Goal: Information Seeking & Learning: Learn about a topic

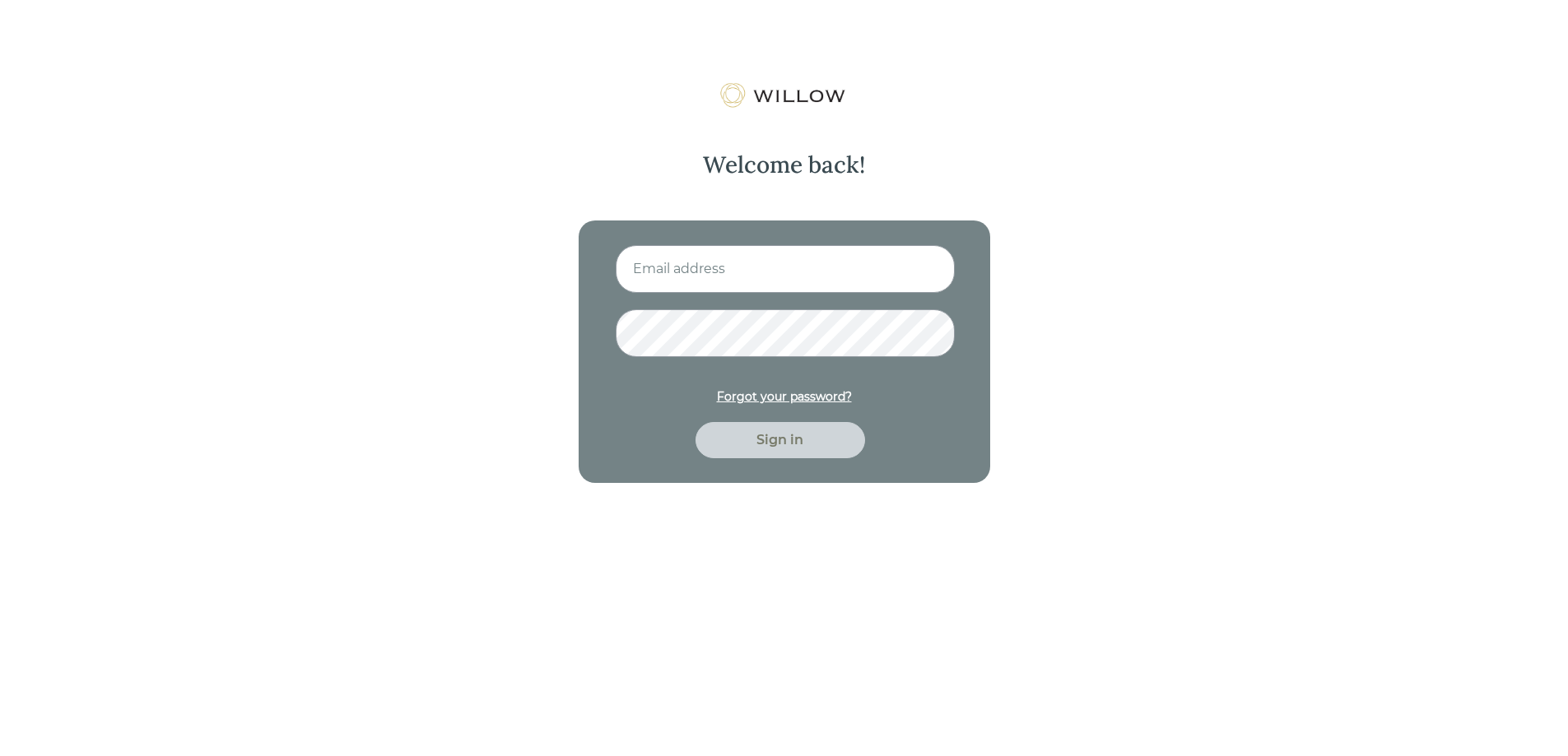
click at [693, 273] on input at bounding box center [785, 270] width 339 height 48
type input "karnesen@beaconpointe.com"
click at [696, 422] on button "Sign in" at bounding box center [780, 440] width 169 height 37
click at [478, 336] on div "Welcome back! karnesen@beaconpointe.com Forgot your password? Sign in" at bounding box center [784, 460] width 1568 height 756
click at [696, 422] on button "Sign in" at bounding box center [780, 440] width 169 height 37
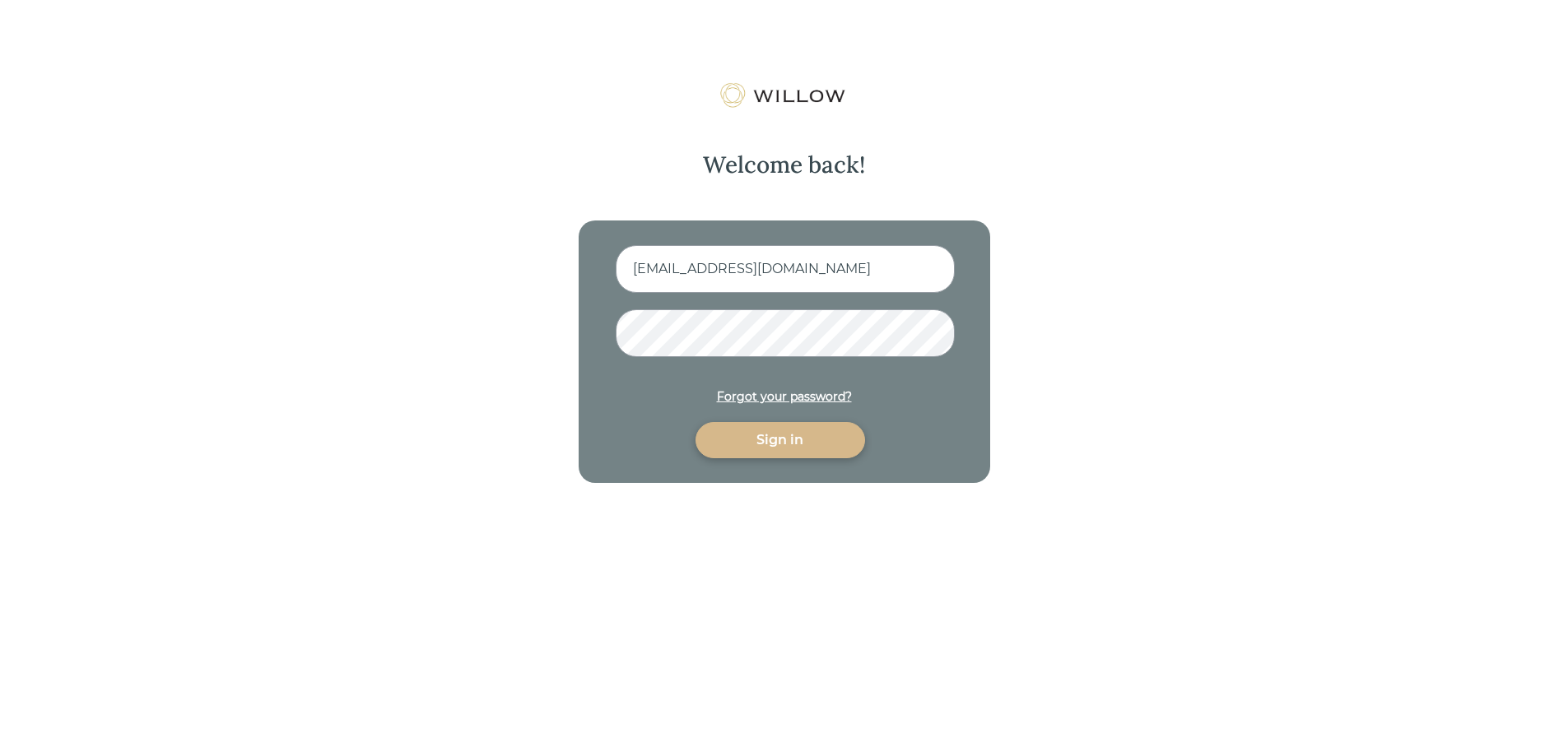
click at [523, 329] on div "Welcome back! karnesen@beaconpointe.com Forgot your password? Sign in" at bounding box center [784, 460] width 1568 height 756
click at [696, 422] on button "Sign in" at bounding box center [780, 440] width 169 height 37
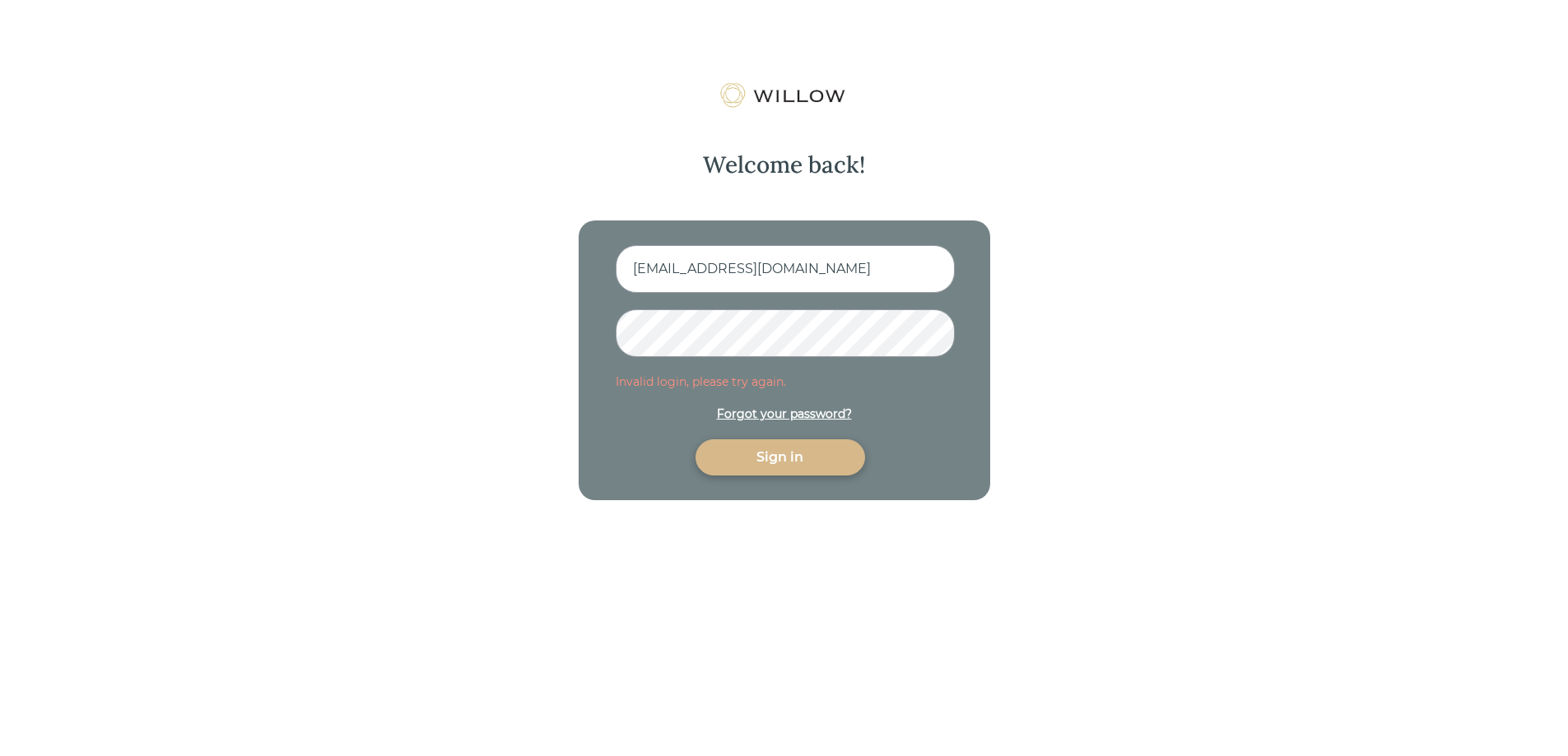
drag, startPoint x: 780, startPoint y: 411, endPoint x: 768, endPoint y: 415, distance: 12.6
click at [780, 412] on form "karnesen@beaconpointe.com Invalid login, please try again. Forgot your password…" at bounding box center [784, 361] width 338 height 231
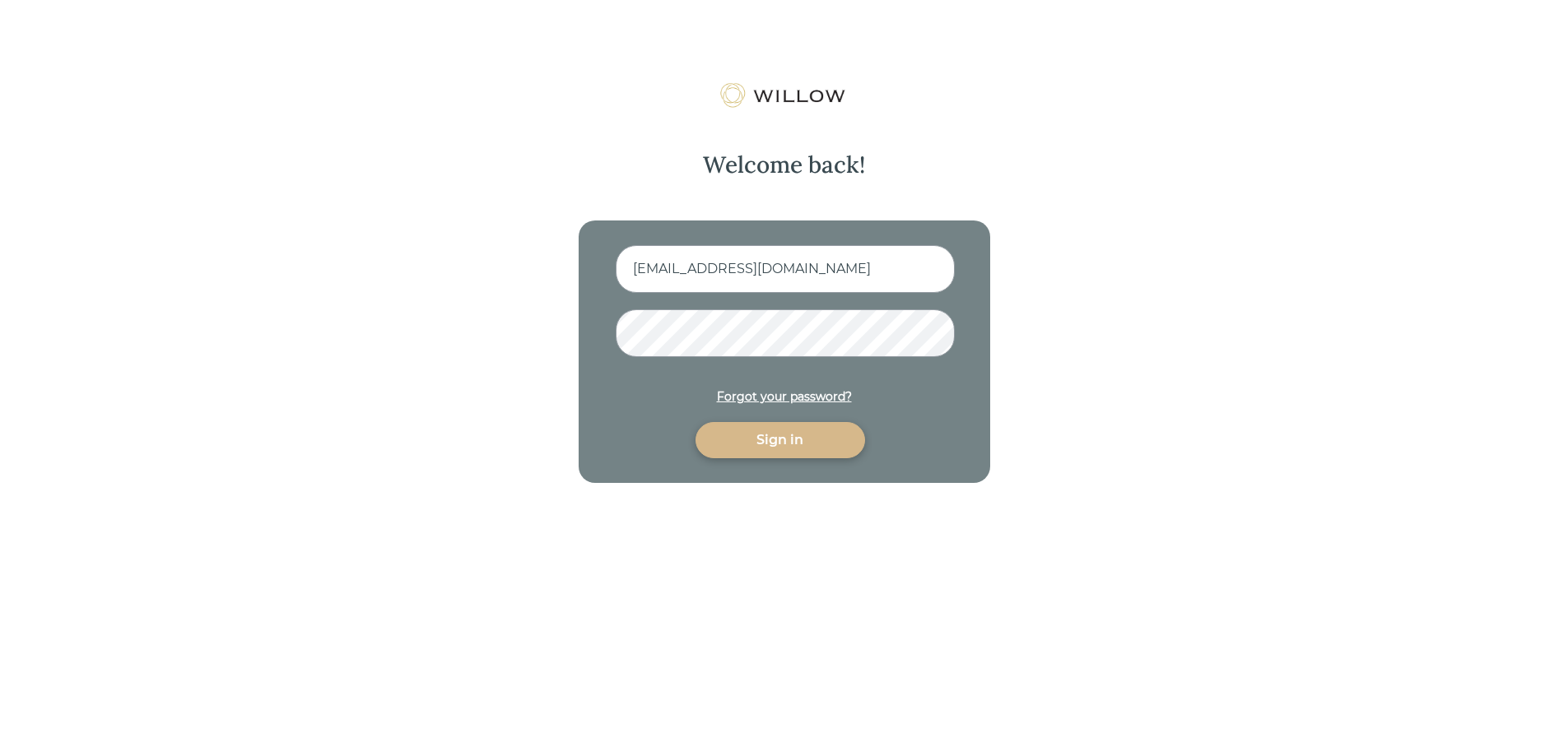
click at [564, 344] on div "Welcome back! karnesen@beaconpointe.com Forgot your password? Sign in" at bounding box center [784, 460] width 1568 height 756
click at [764, 400] on div "Forgot your password?" at bounding box center [785, 396] width 135 height 17
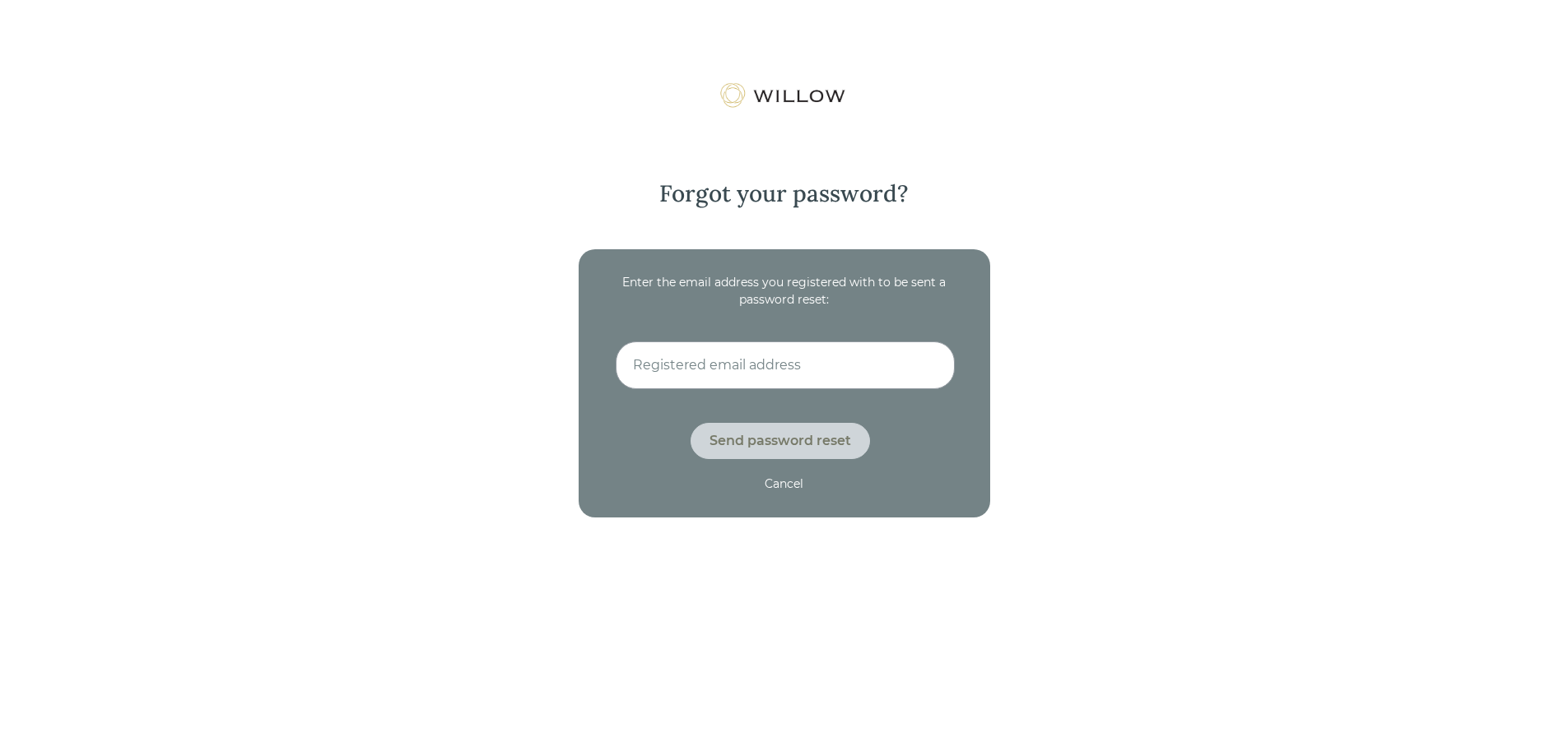
click at [761, 365] on input at bounding box center [785, 366] width 339 height 48
type input "karnesen@beaconpointe.com"
click at [762, 433] on div "Send password reset" at bounding box center [780, 441] width 142 height 20
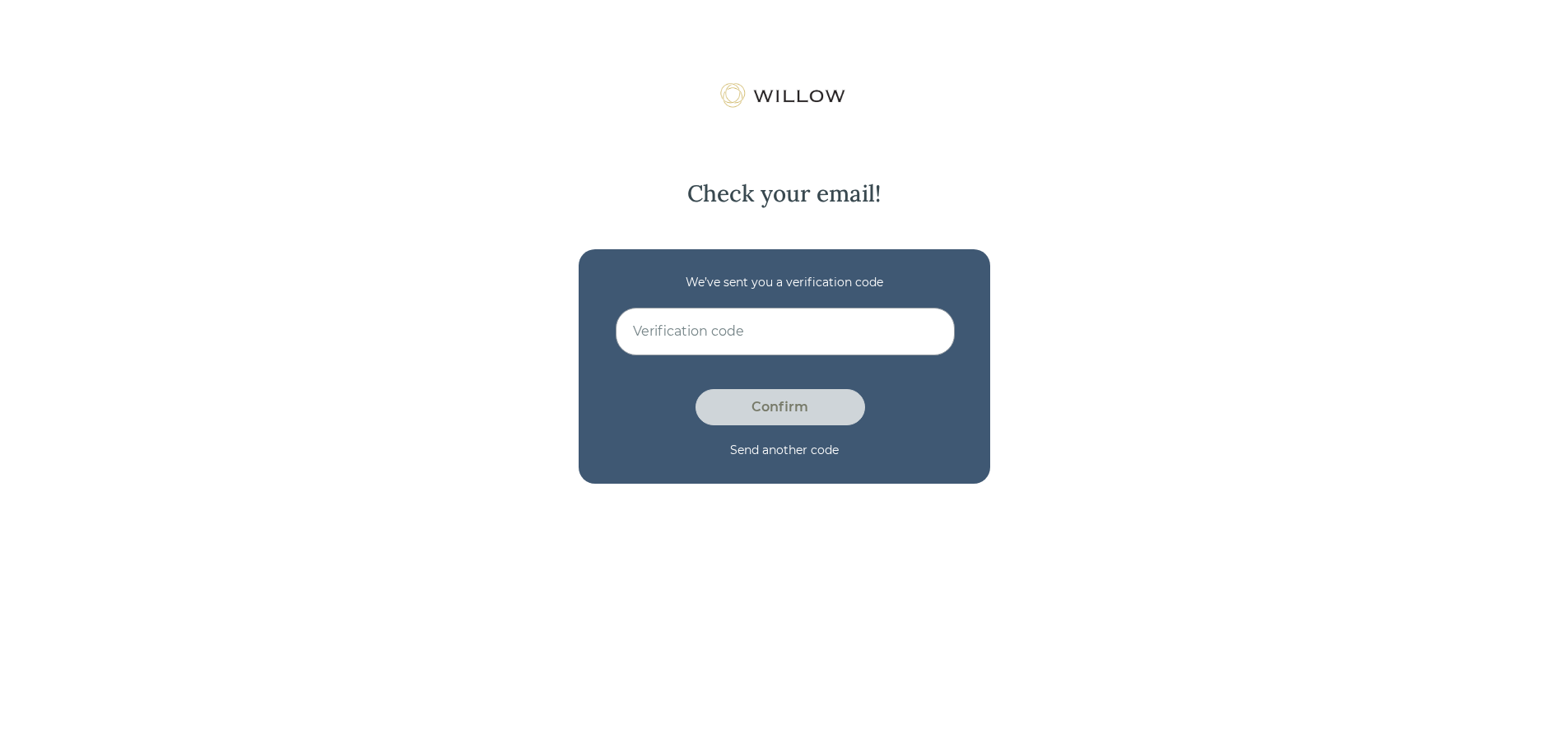
click at [672, 328] on input at bounding box center [785, 332] width 339 height 48
paste input "FRP9PY4W"
type input "FRP9PY4W"
click at [744, 396] on div "Confirm" at bounding box center [780, 407] width 169 height 37
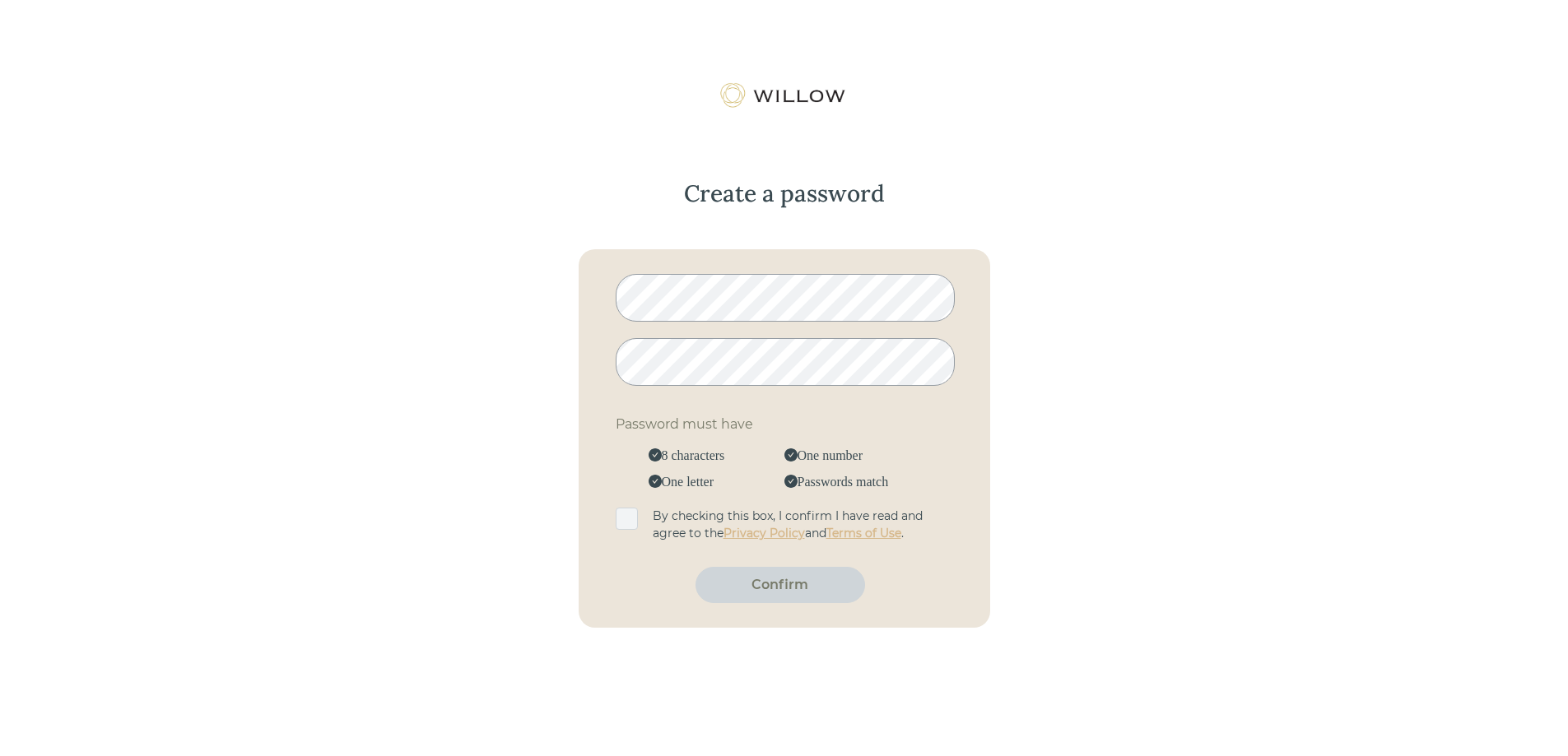
click at [394, 396] on div "Create a password Password must have 8 characters One number One letter Passwor…" at bounding box center [784, 460] width 1568 height 756
click at [630, 529] on span at bounding box center [626, 519] width 22 height 22
click at [619, 510] on input "checkbox" at bounding box center [619, 510] width 0 height 0
click at [800, 599] on div "Confirm" at bounding box center [780, 585] width 169 height 37
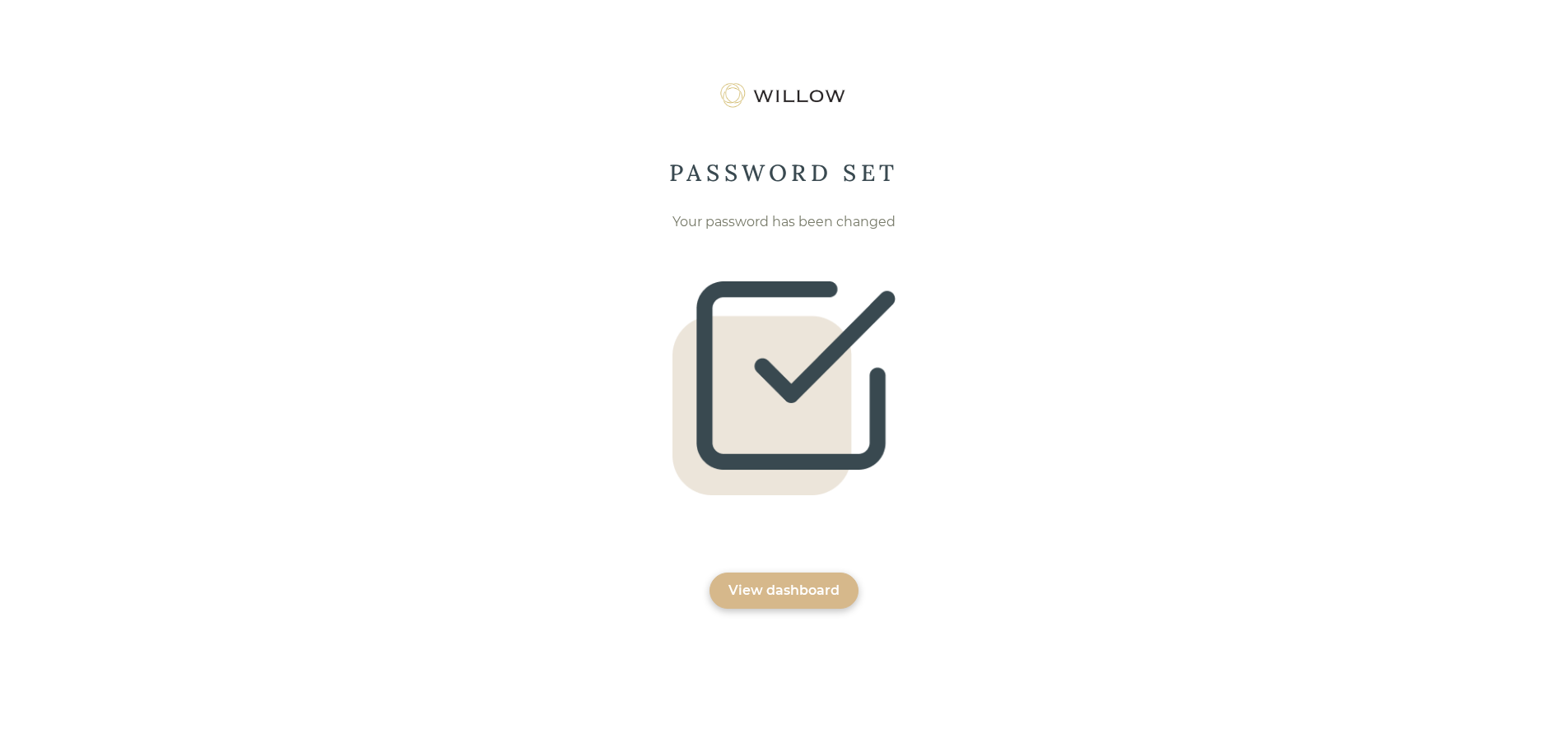
click at [839, 586] on div "View dashboard" at bounding box center [784, 591] width 111 height 20
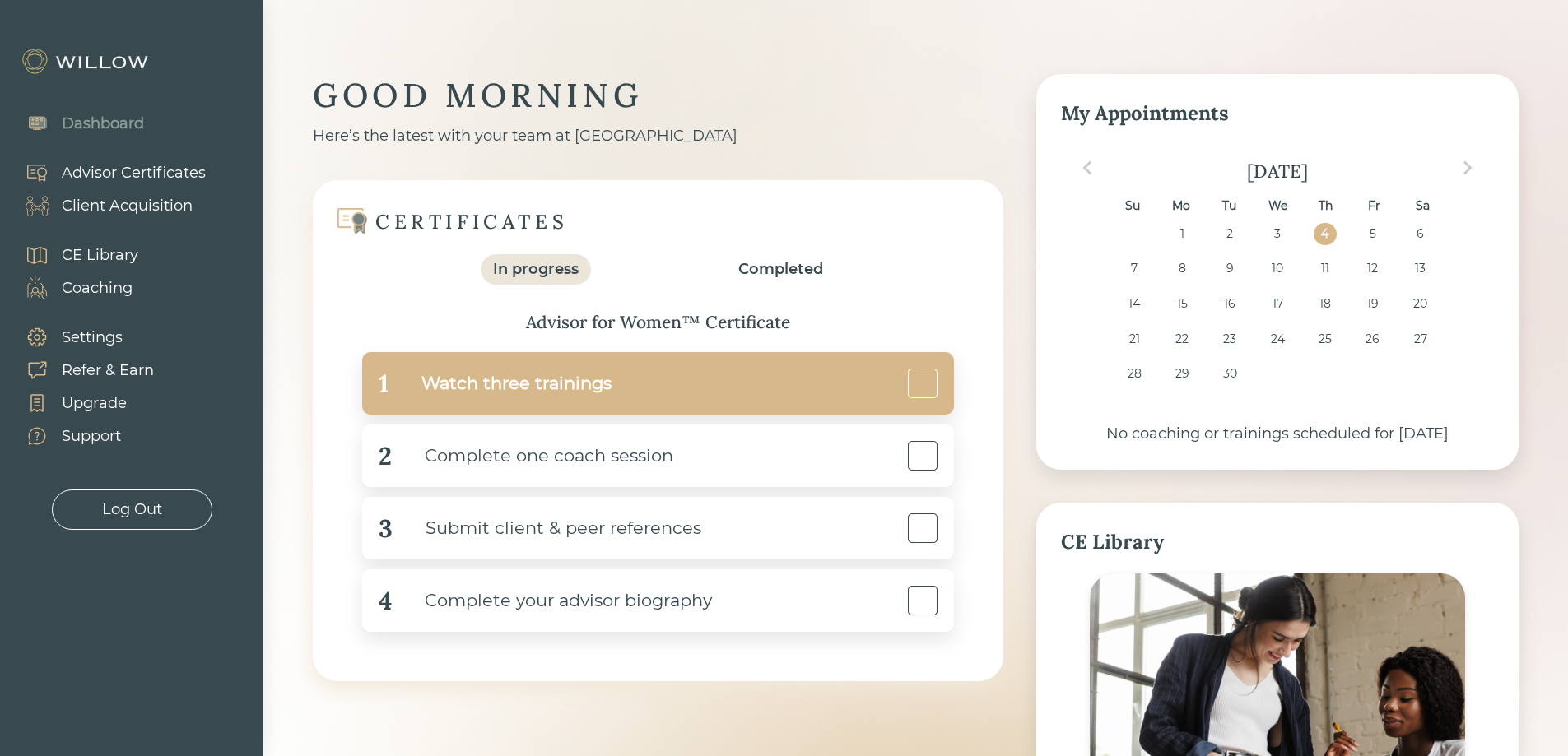
click at [614, 397] on div "1 Watch three trainings" at bounding box center [658, 383] width 592 height 62
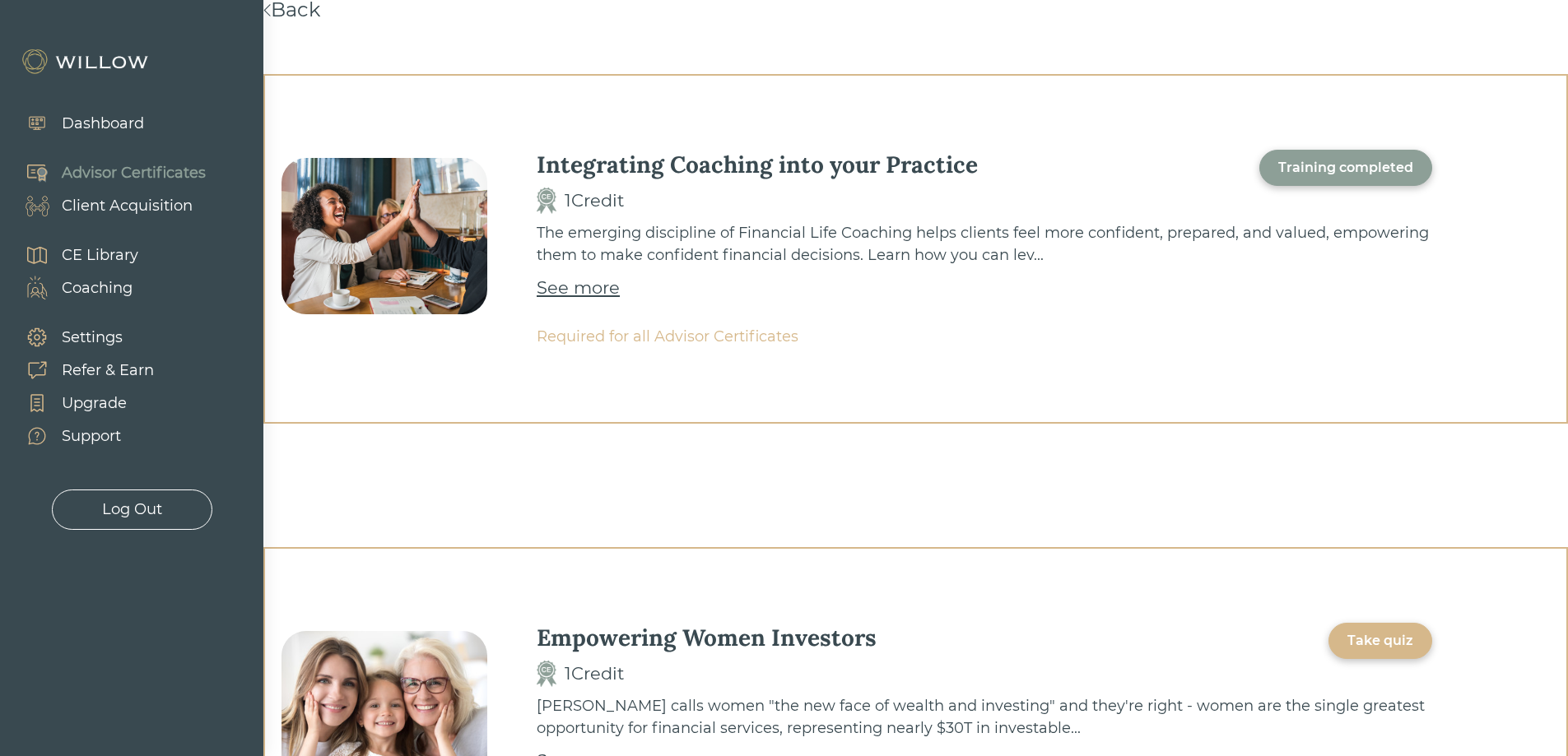
scroll to position [6, 0]
click at [581, 292] on div "See more" at bounding box center [579, 287] width 83 height 27
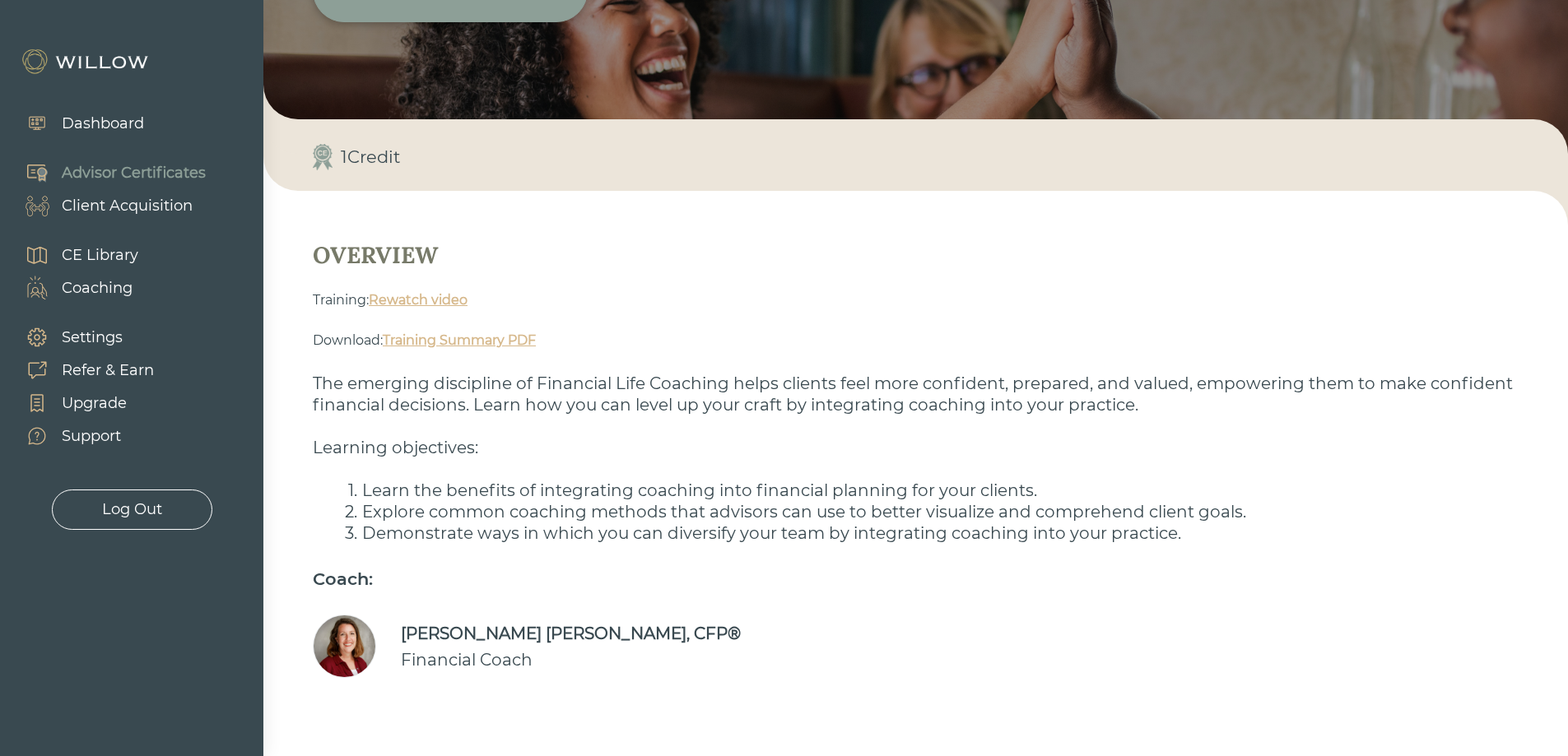
scroll to position [246, 0]
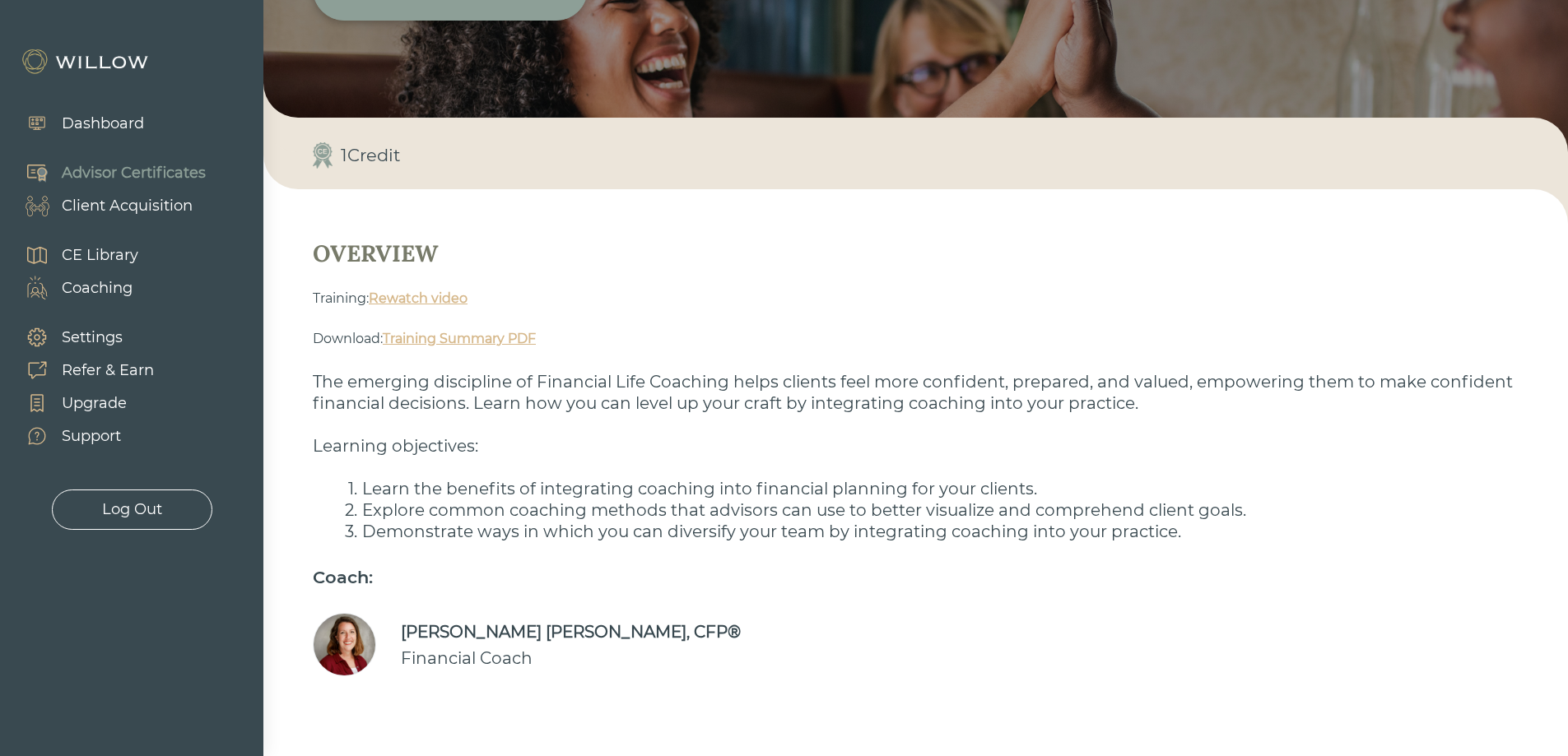
click at [522, 336] on link "Training Summary PDF" at bounding box center [459, 339] width 154 height 16
click at [153, 177] on div "Advisor Certificates" at bounding box center [133, 173] width 144 height 22
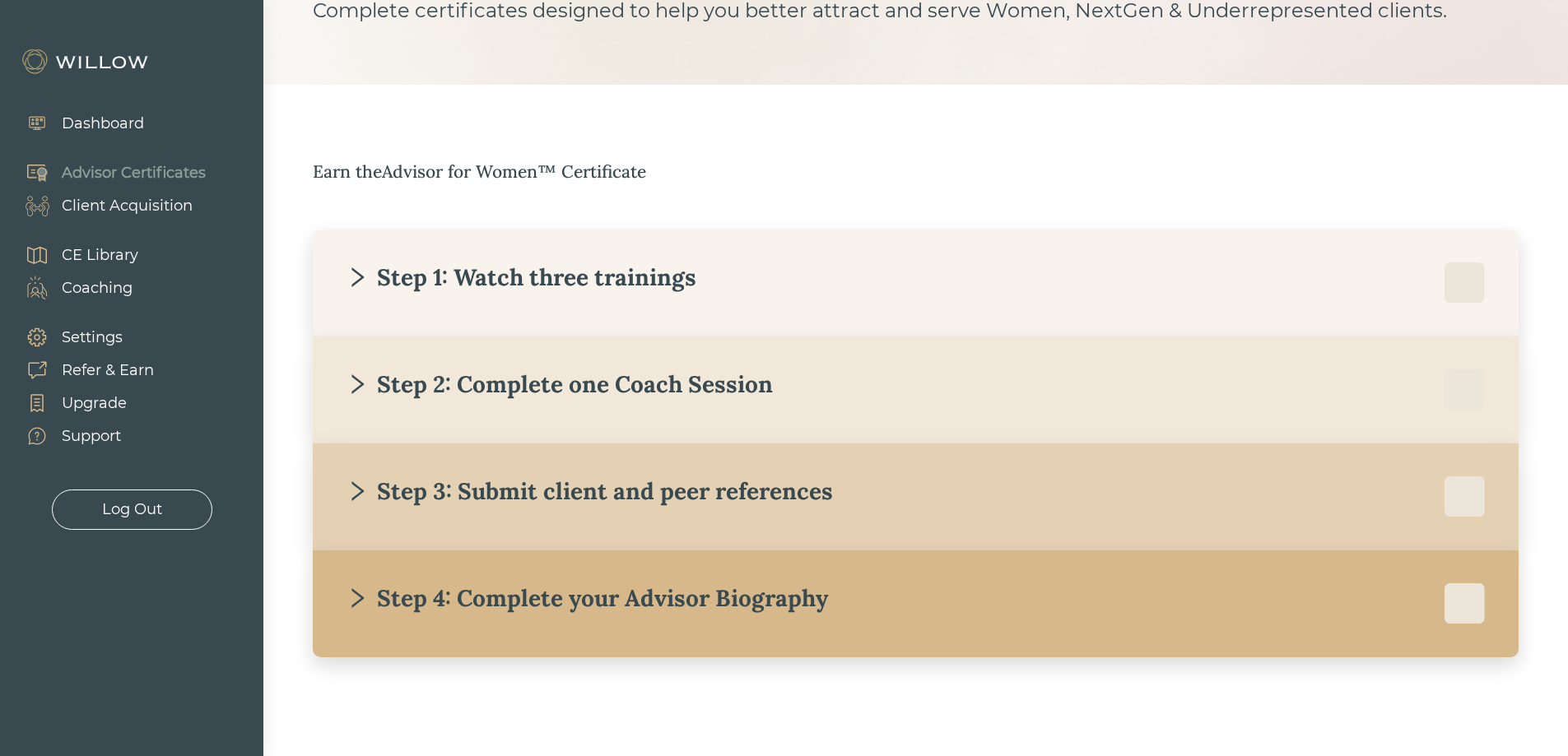
scroll to position [146, 0]
click at [625, 278] on div "Step 1: Watch three trainings" at bounding box center [521, 277] width 351 height 30
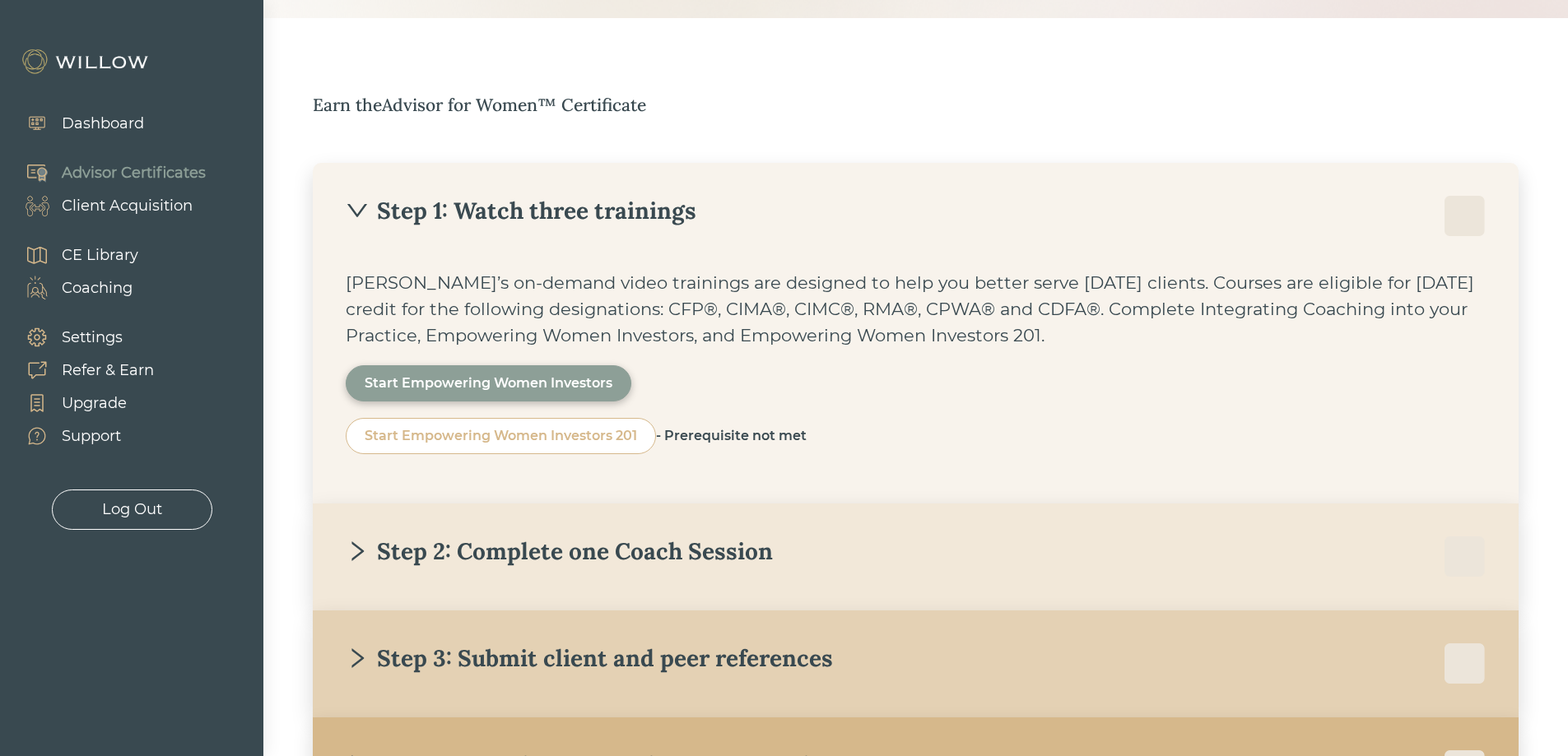
scroll to position [214, 0]
click at [468, 383] on div "Start Empowering Women Investors" at bounding box center [489, 381] width 248 height 20
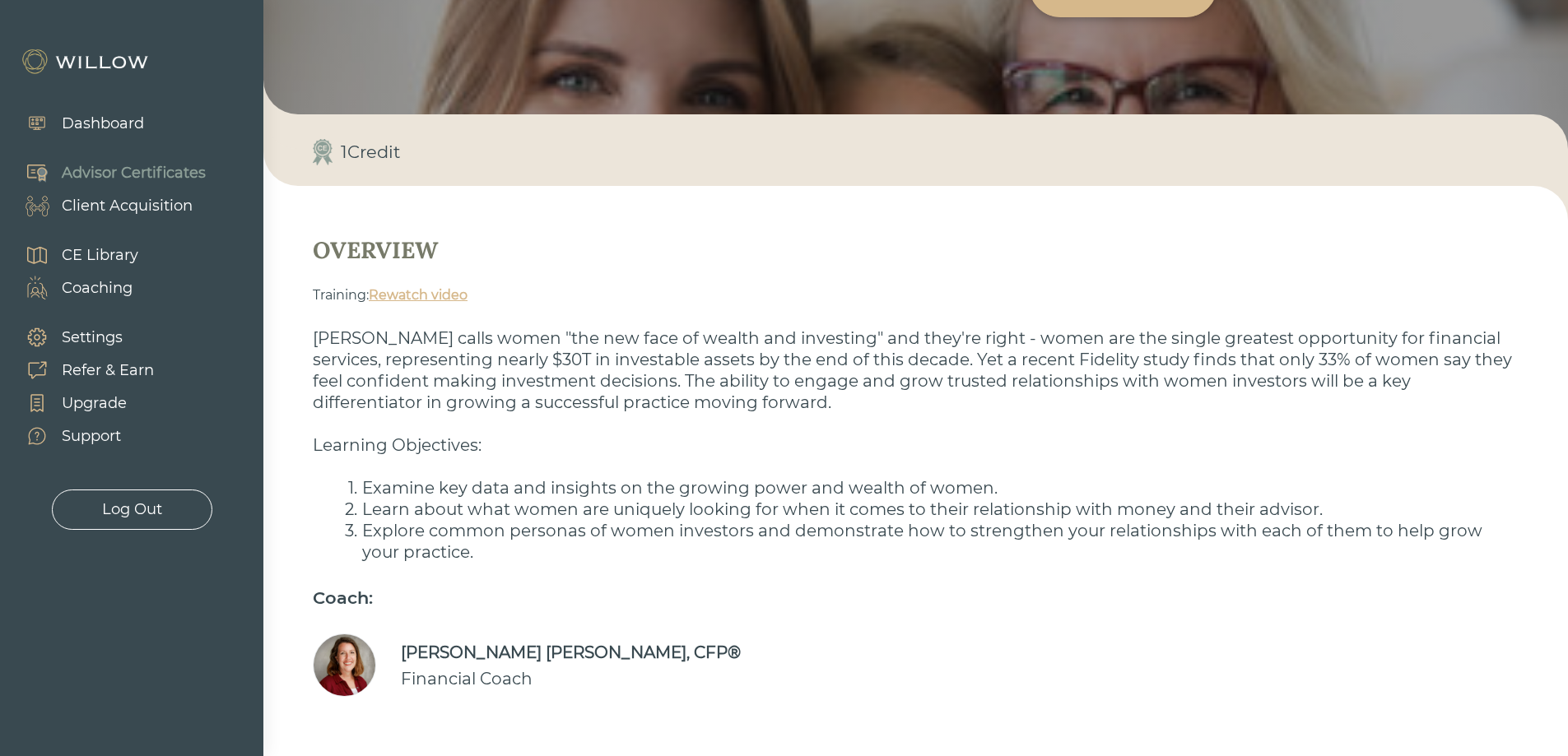
scroll to position [219, 0]
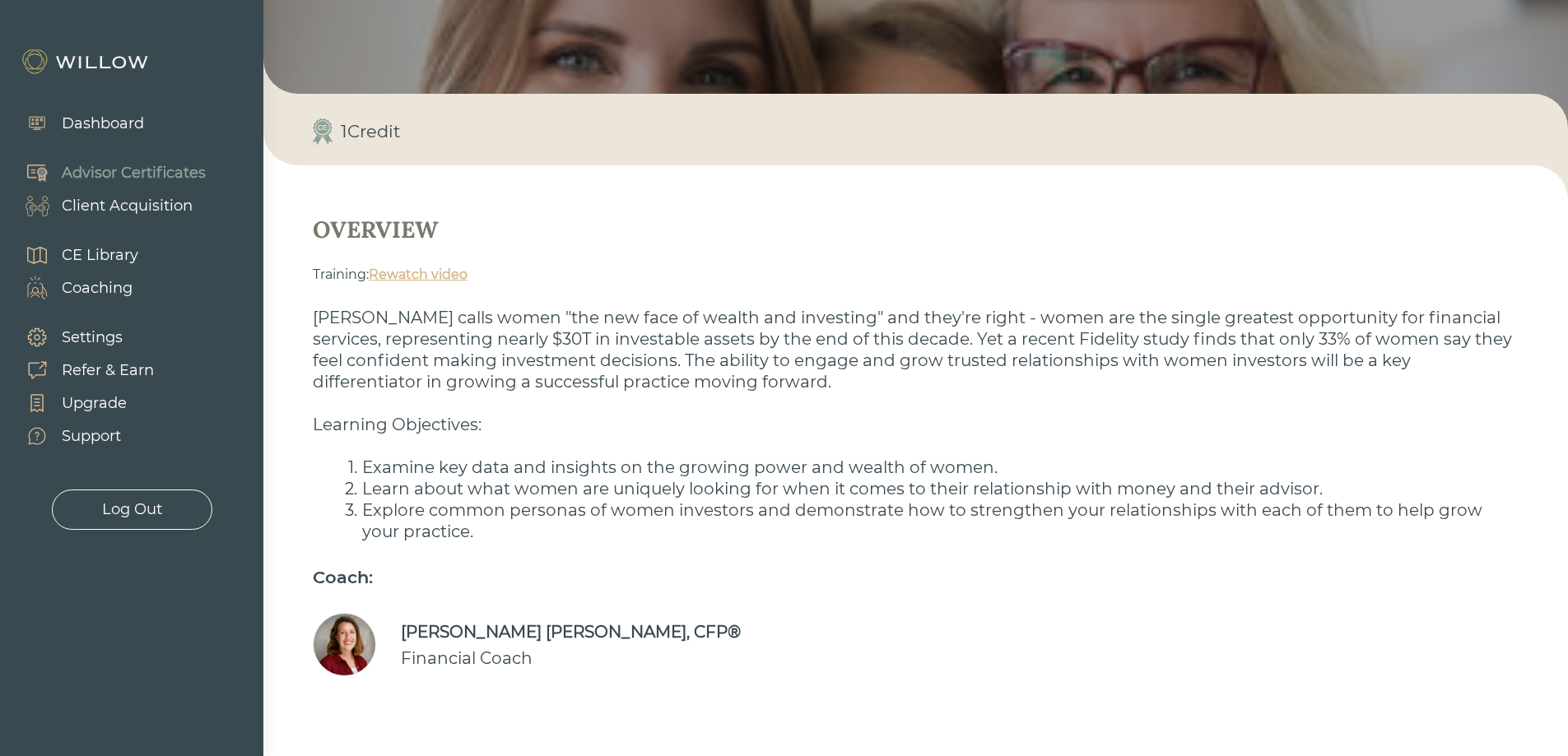
click at [391, 276] on link "Rewatch video" at bounding box center [418, 274] width 99 height 16
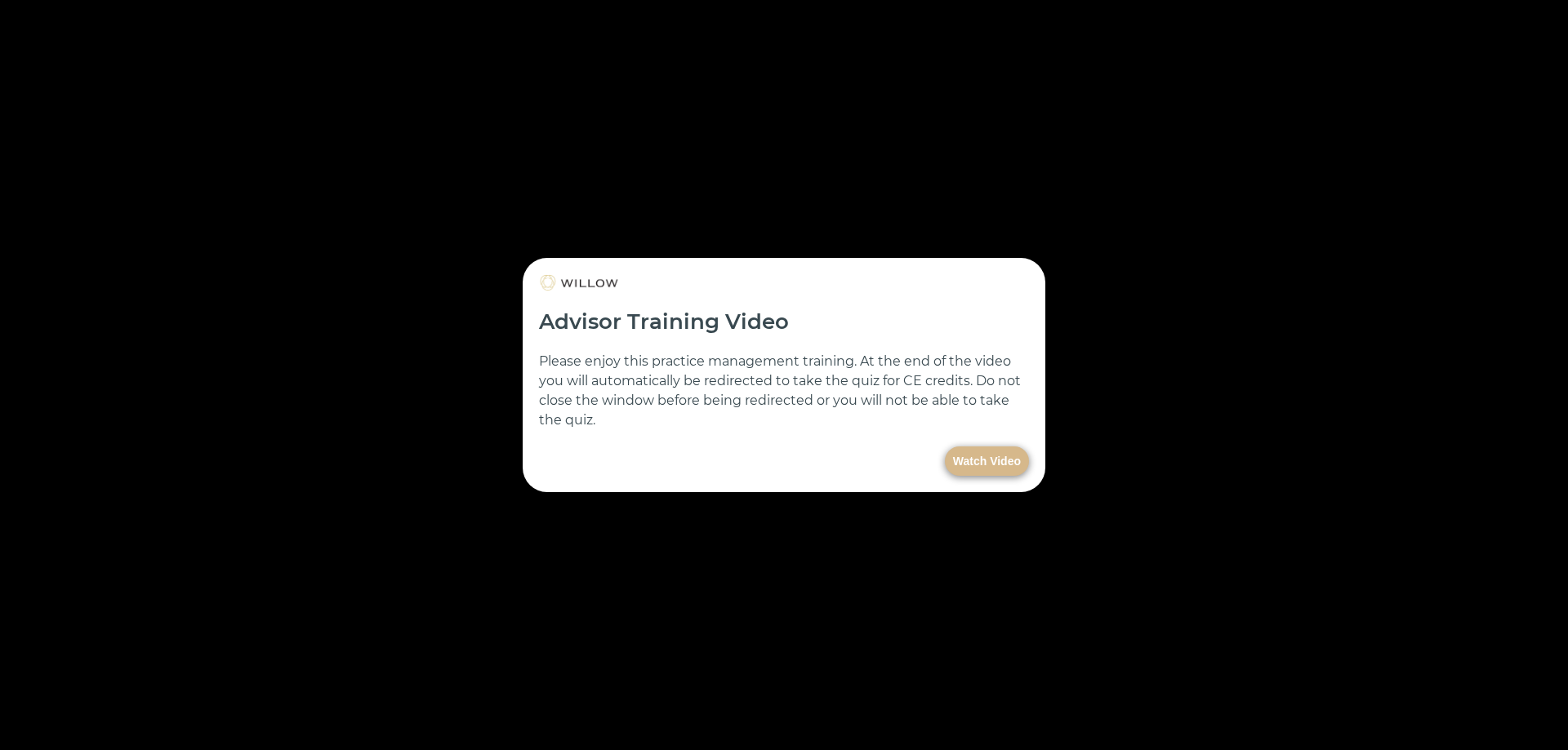
click at [998, 469] on button "Watch Video" at bounding box center [987, 461] width 85 height 29
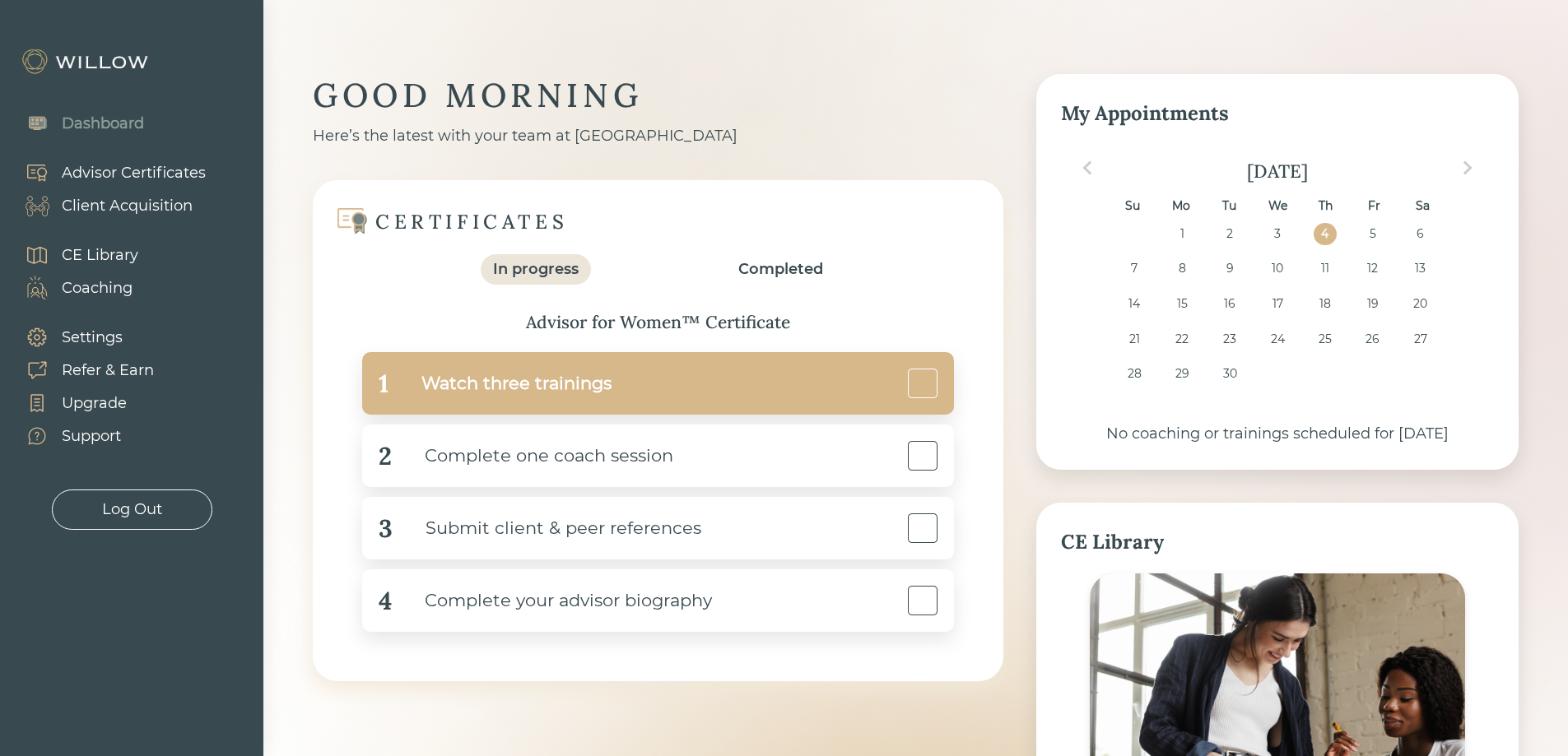
click at [577, 376] on div "Watch three trainings" at bounding box center [500, 383] width 223 height 37
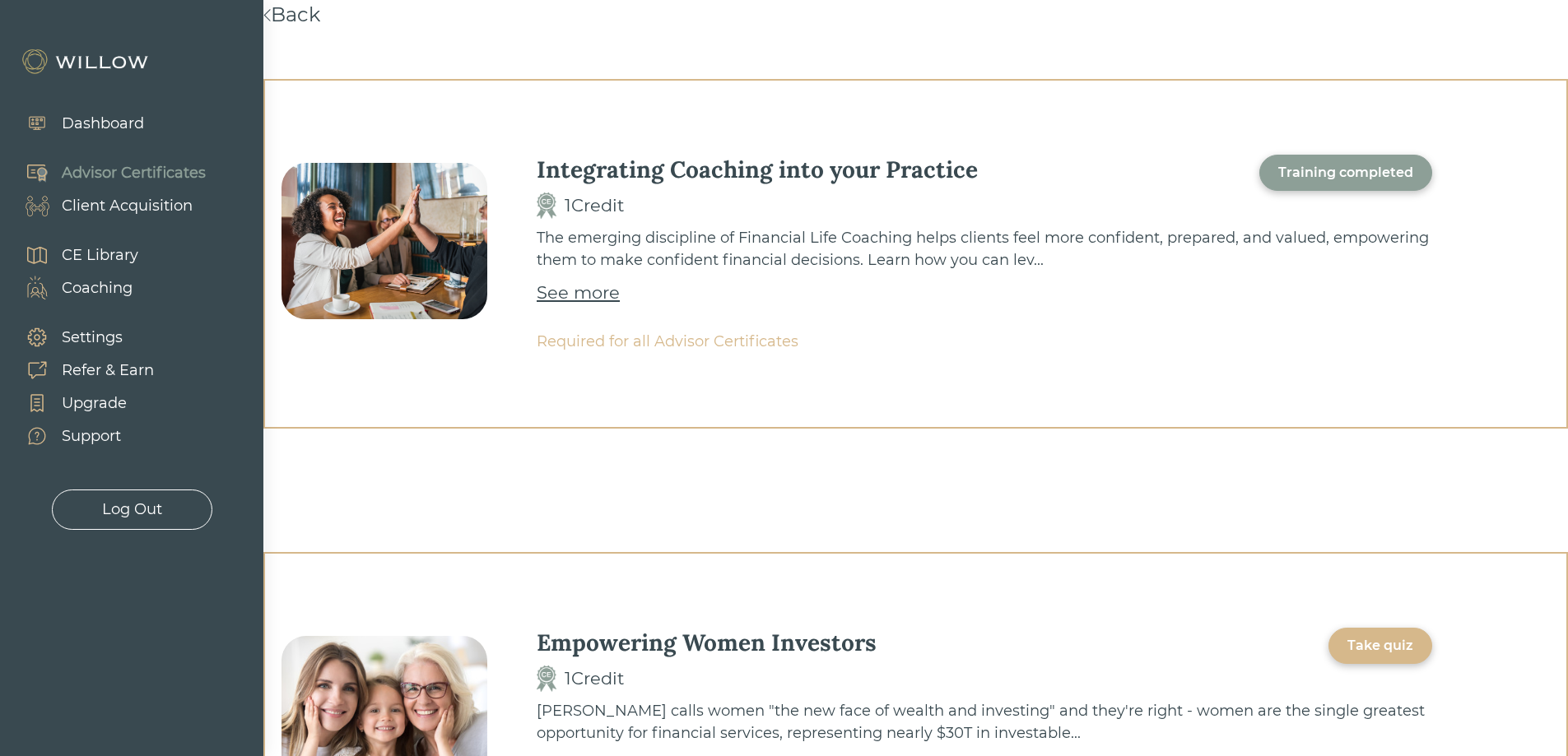
click at [584, 296] on div "See more" at bounding box center [579, 292] width 83 height 27
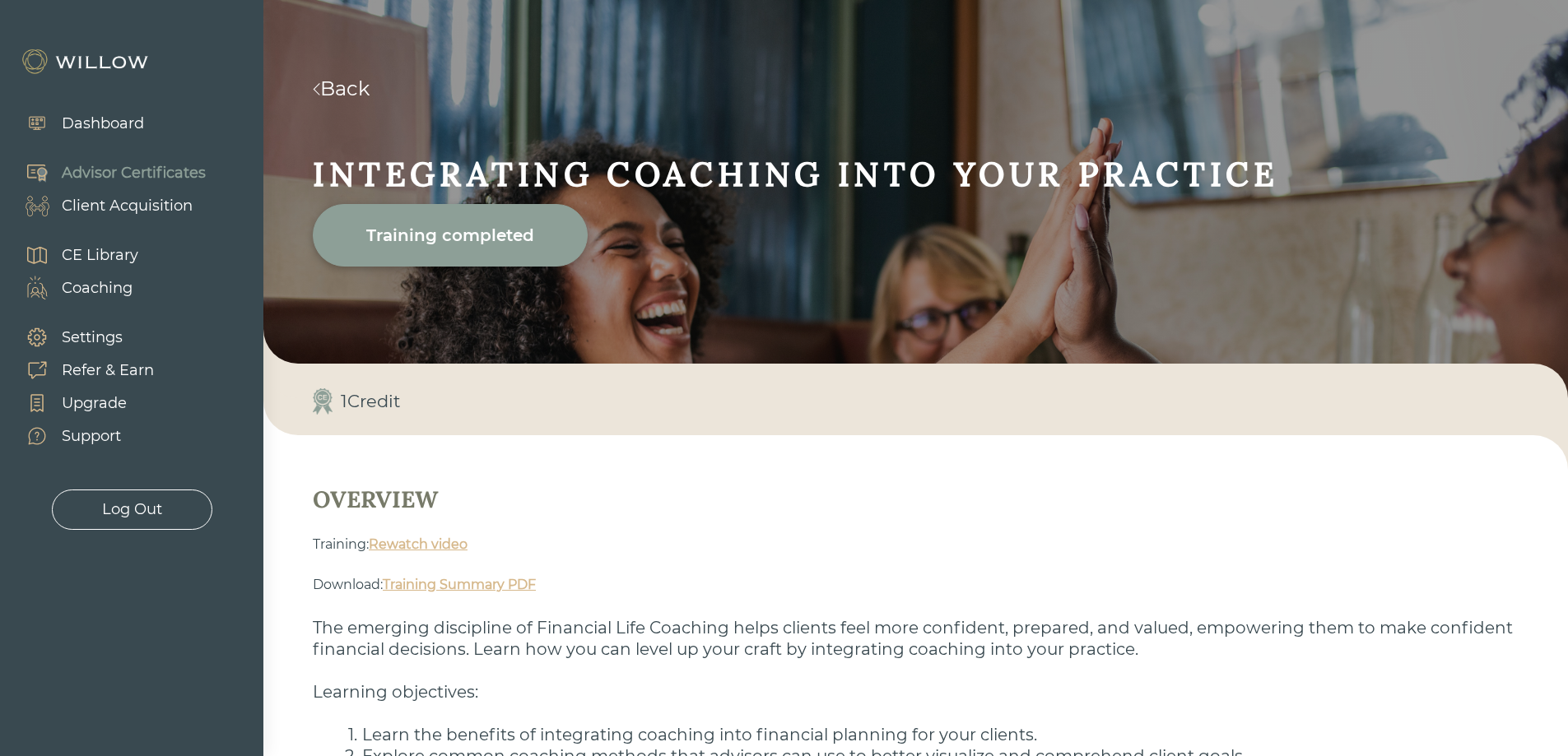
click at [387, 551] on link "Rewatch video" at bounding box center [418, 545] width 99 height 16
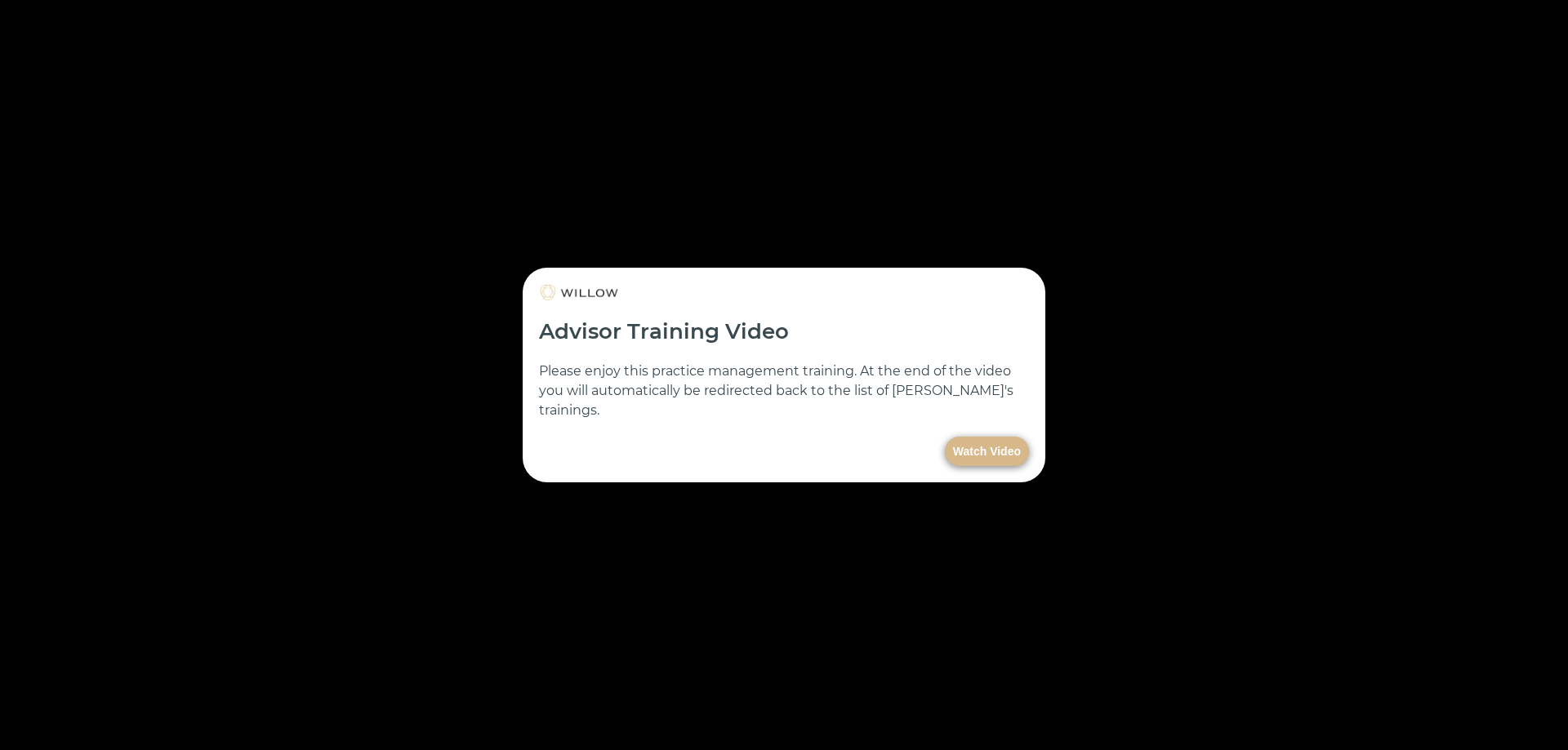
click at [970, 441] on button "Watch Video" at bounding box center [987, 451] width 85 height 29
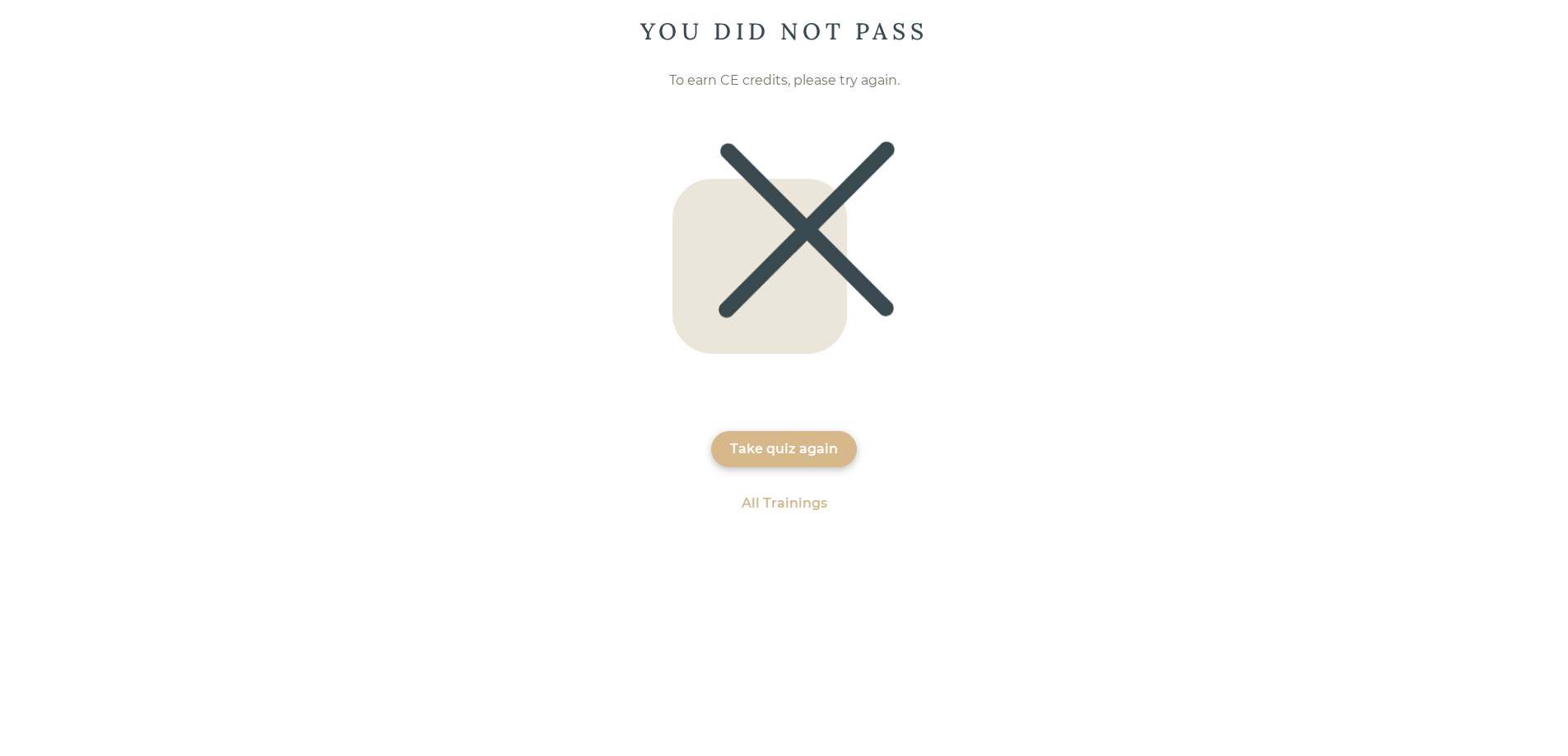
scroll to position [50, 0]
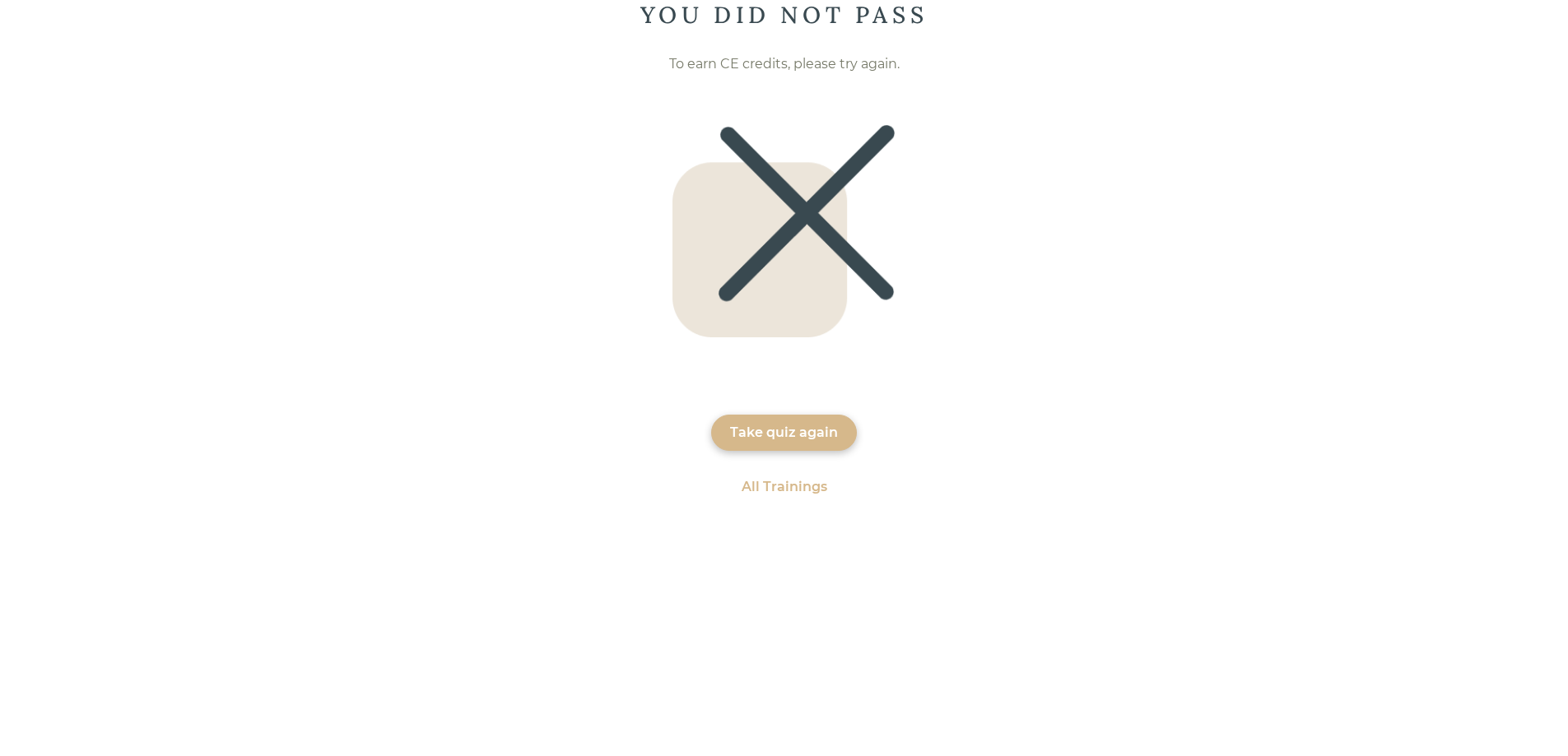
click at [801, 487] on div "All Trainings" at bounding box center [784, 487] width 85 height 20
